Goal: Information Seeking & Learning: Learn about a topic

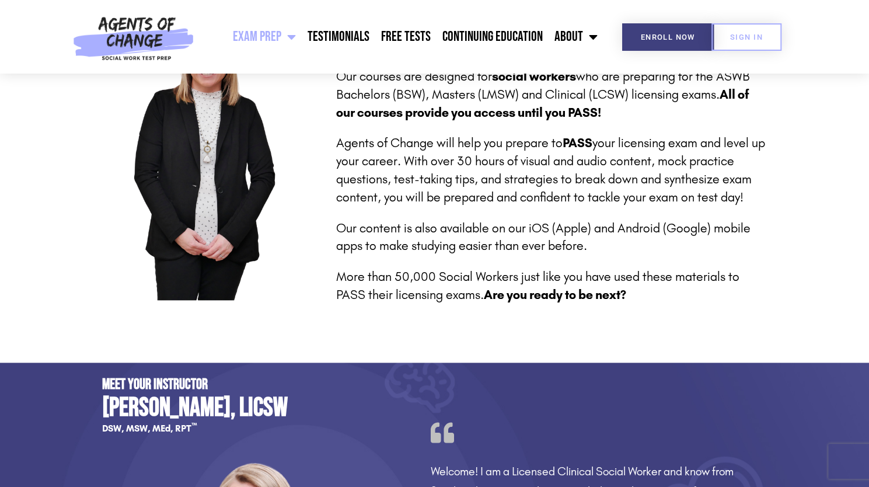
scroll to position [584, 0]
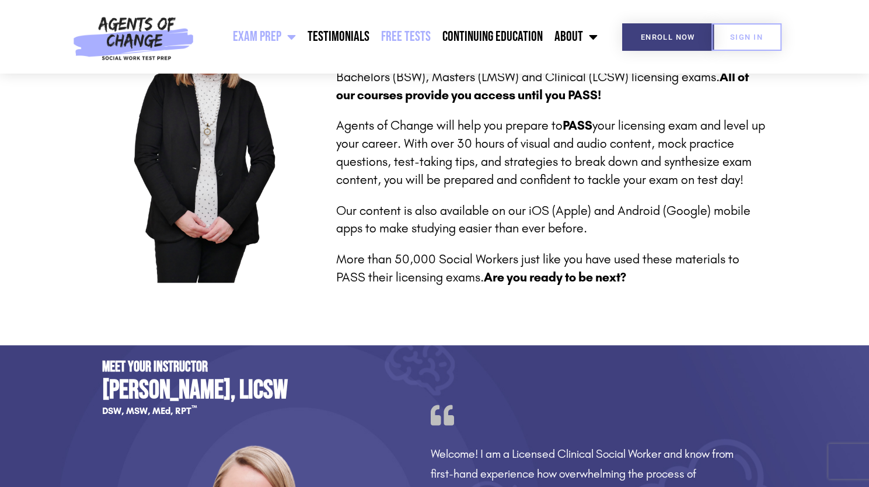
click at [407, 40] on link "Free Tests" at bounding box center [405, 36] width 61 height 29
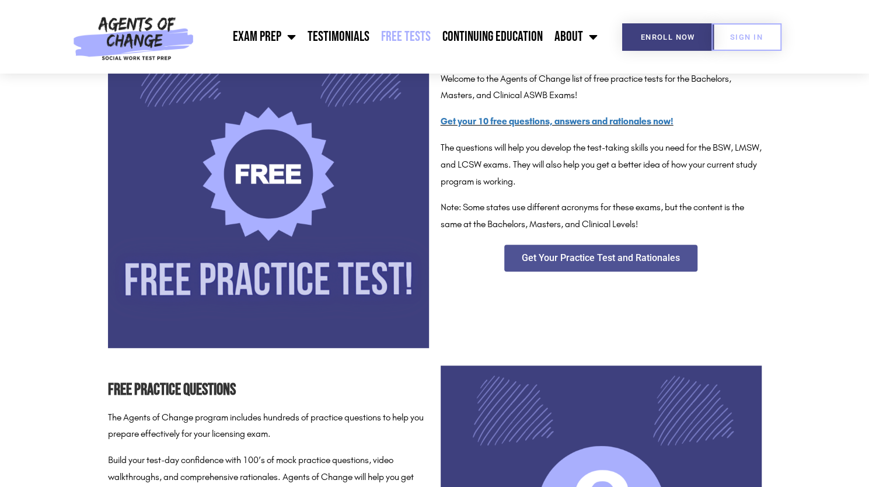
scroll to position [175, 0]
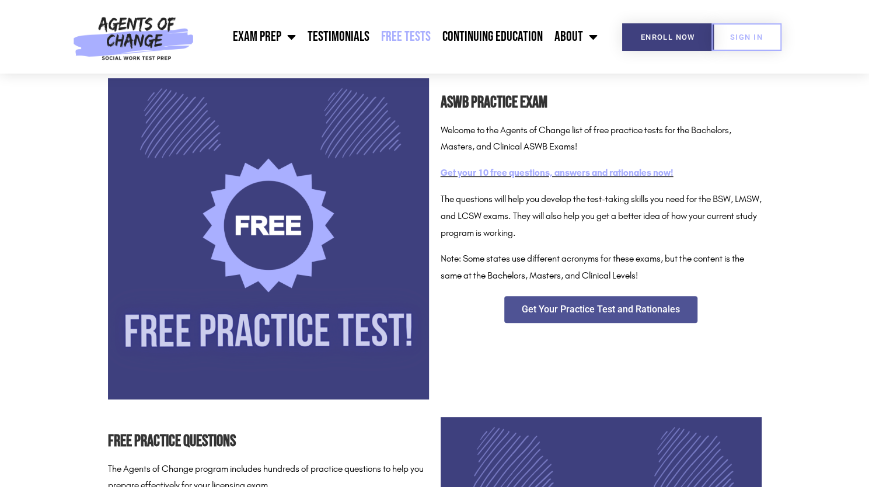
click at [600, 174] on link "Get your 10 free questions, answers and rationales now!" at bounding box center [557, 172] width 233 height 11
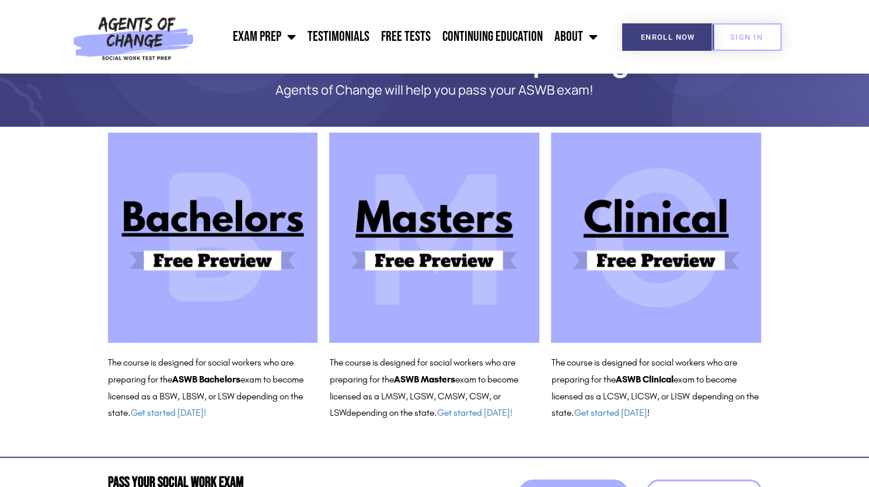
scroll to position [117, 0]
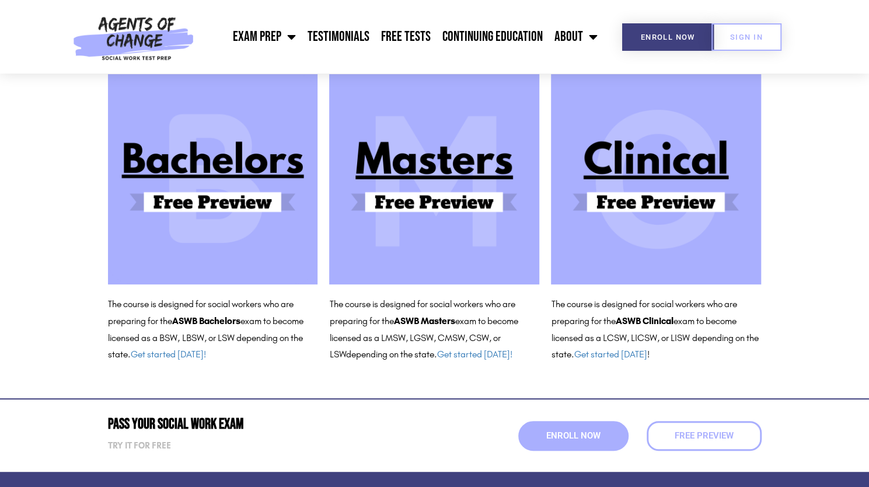
click at [456, 202] on img at bounding box center [434, 179] width 210 height 210
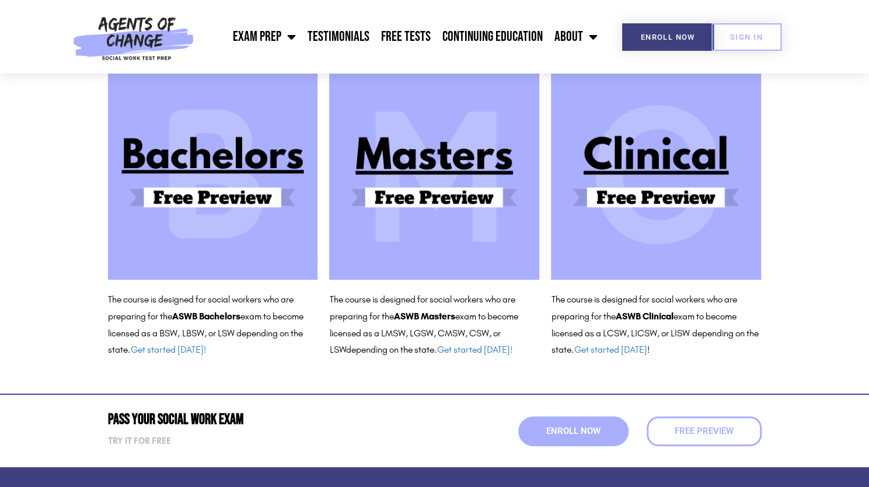
click at [428, 164] on img at bounding box center [434, 174] width 210 height 210
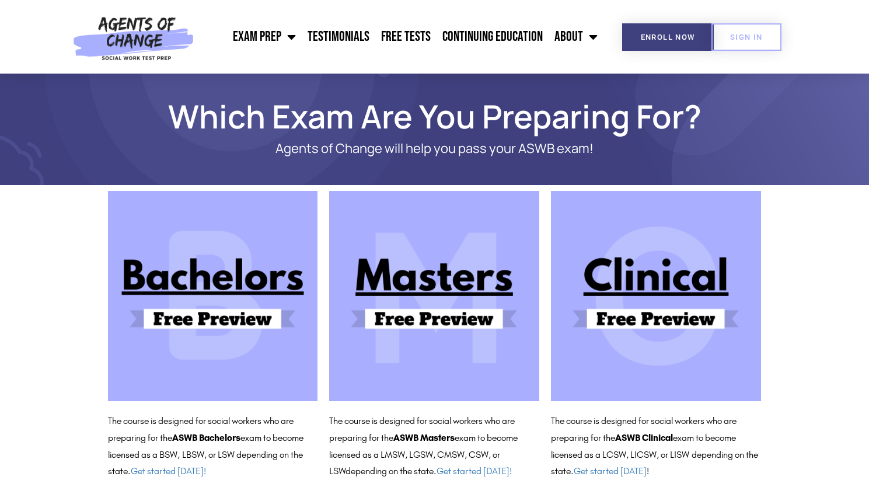
scroll to position [126, 0]
